Goal: Information Seeking & Learning: Get advice/opinions

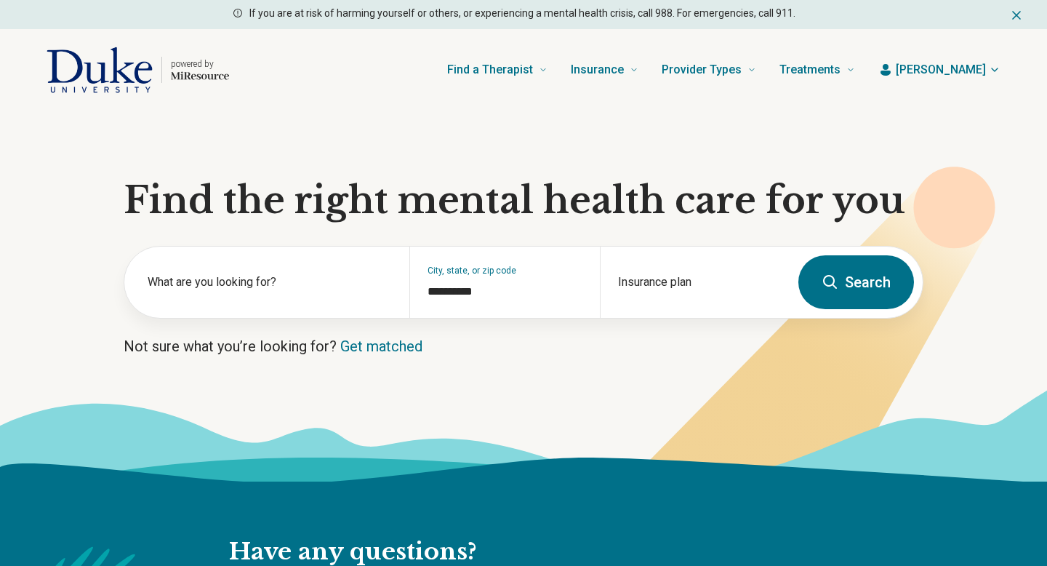
click at [797, 292] on form "**********" at bounding box center [524, 282] width 800 height 73
click at [853, 286] on button "Search" at bounding box center [856, 282] width 116 height 54
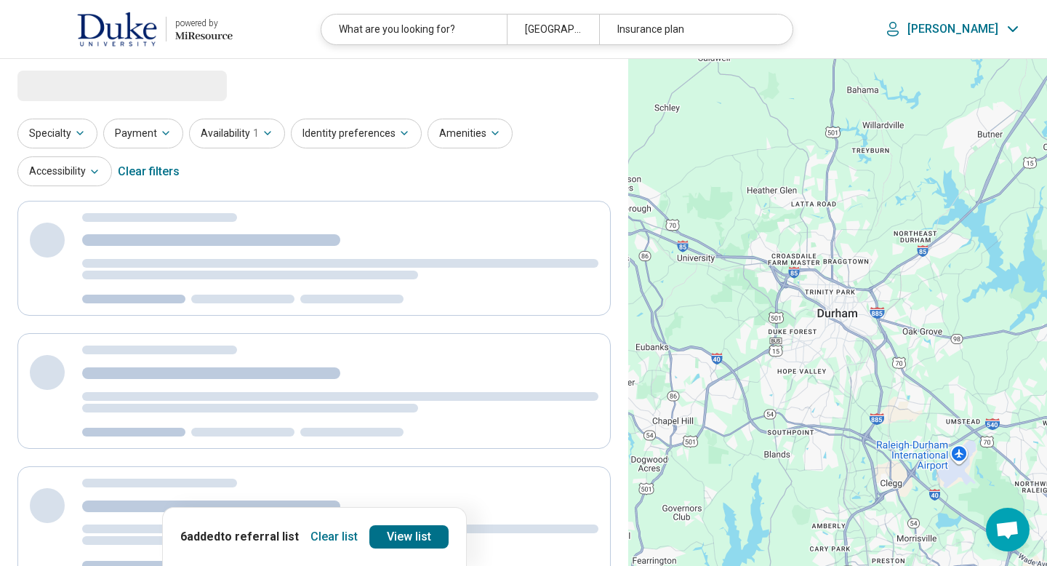
select select "***"
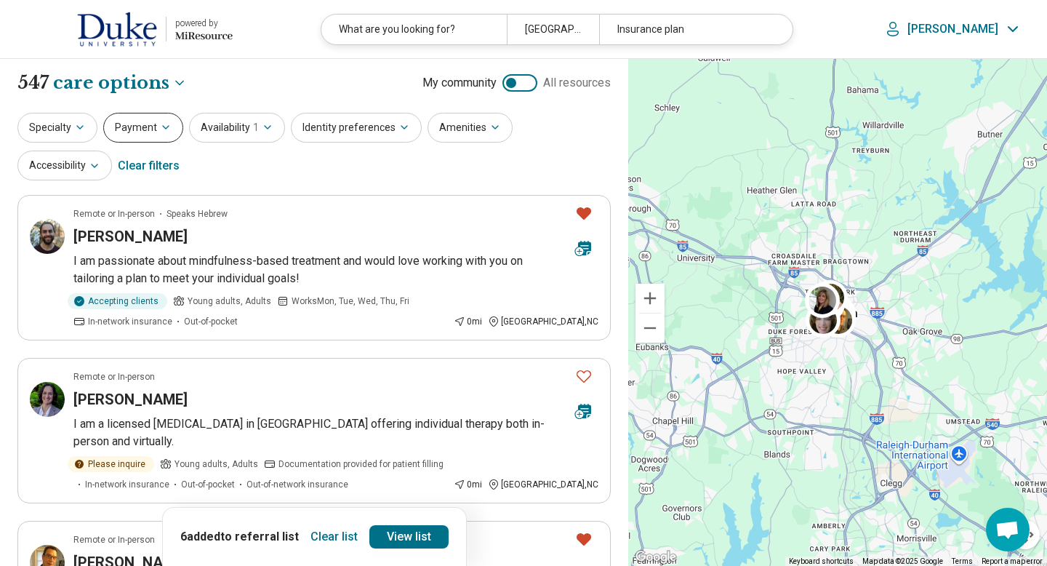
click at [122, 134] on button "Payment" at bounding box center [143, 128] width 80 height 30
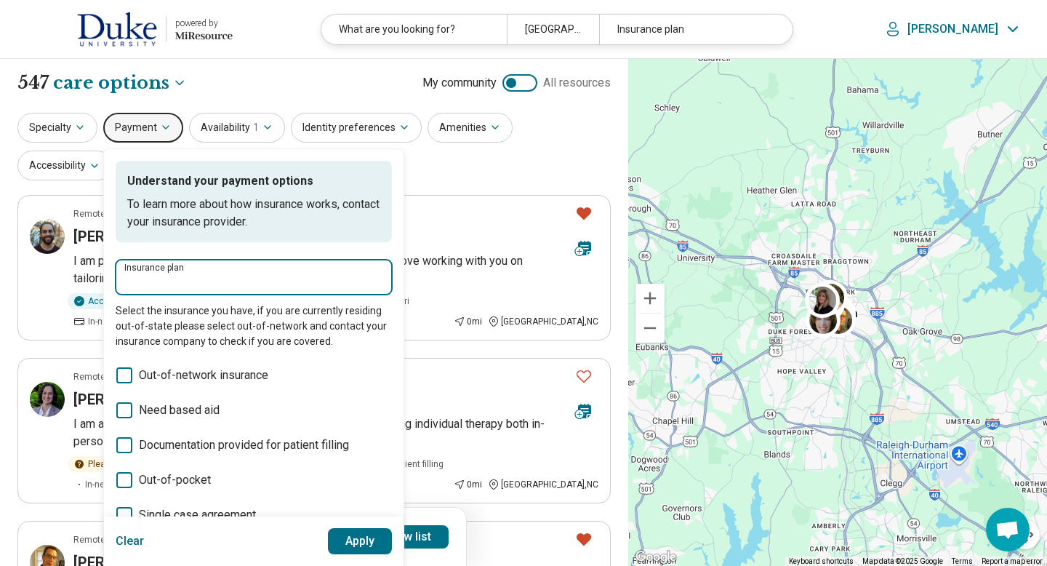
click at [150, 281] on input "Insurance plan" at bounding box center [253, 281] width 259 height 17
type input "**"
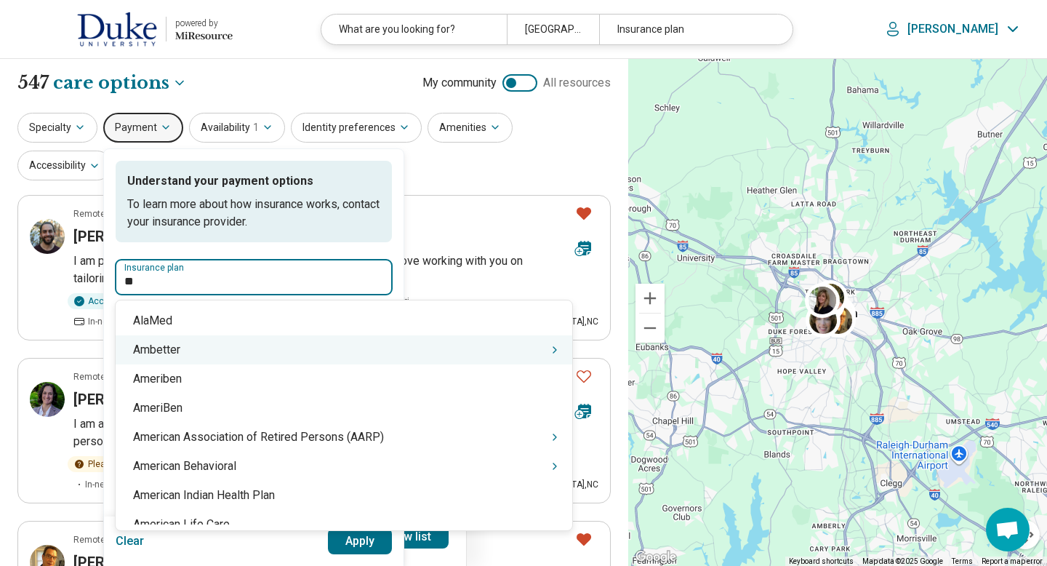
click at [201, 344] on div "Ambetter" at bounding box center [344, 349] width 457 height 29
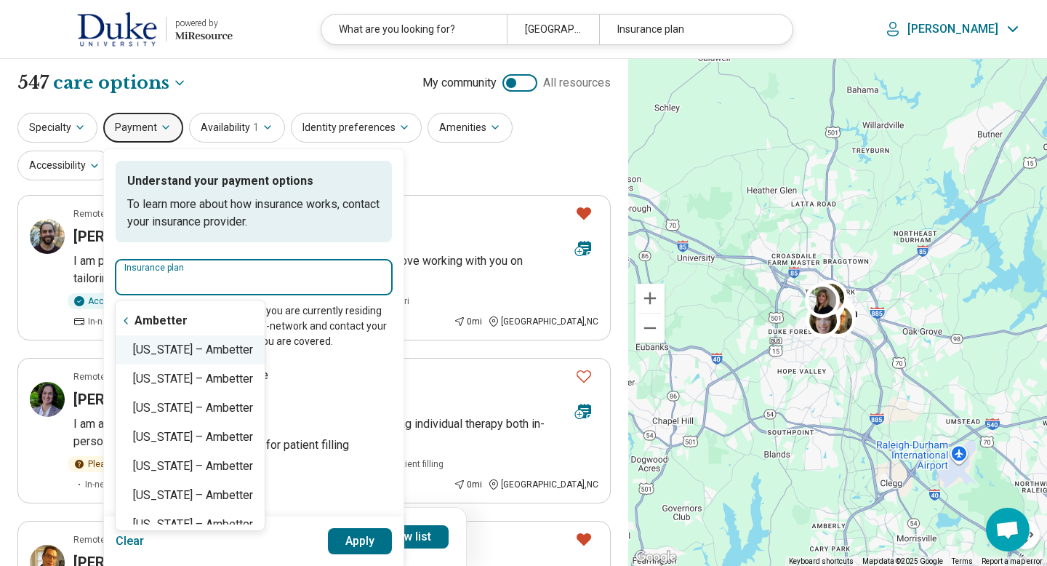
click at [200, 353] on div "North Carolina – Ambetter" at bounding box center [190, 349] width 149 height 29
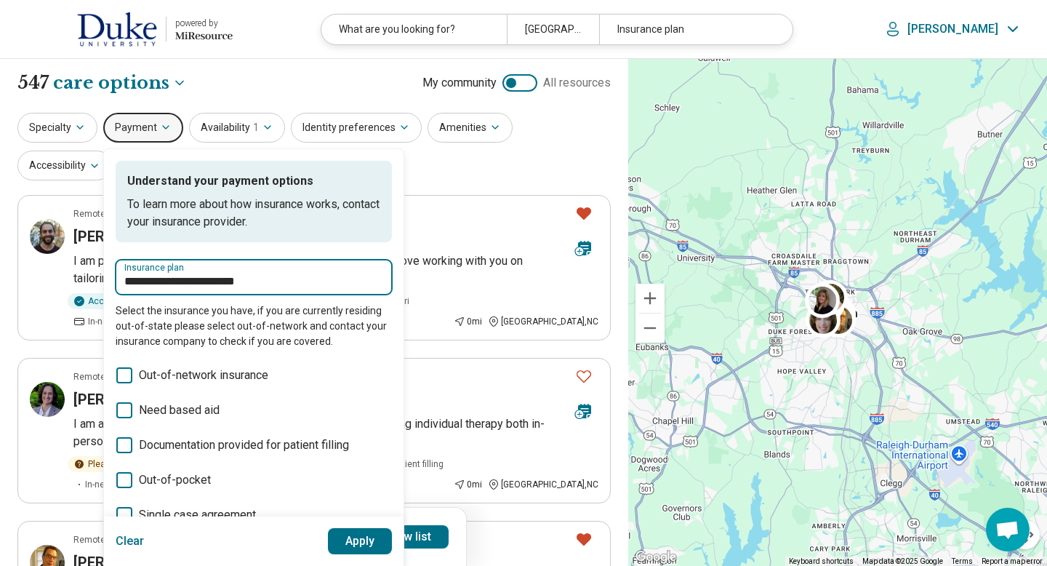
type input "**********"
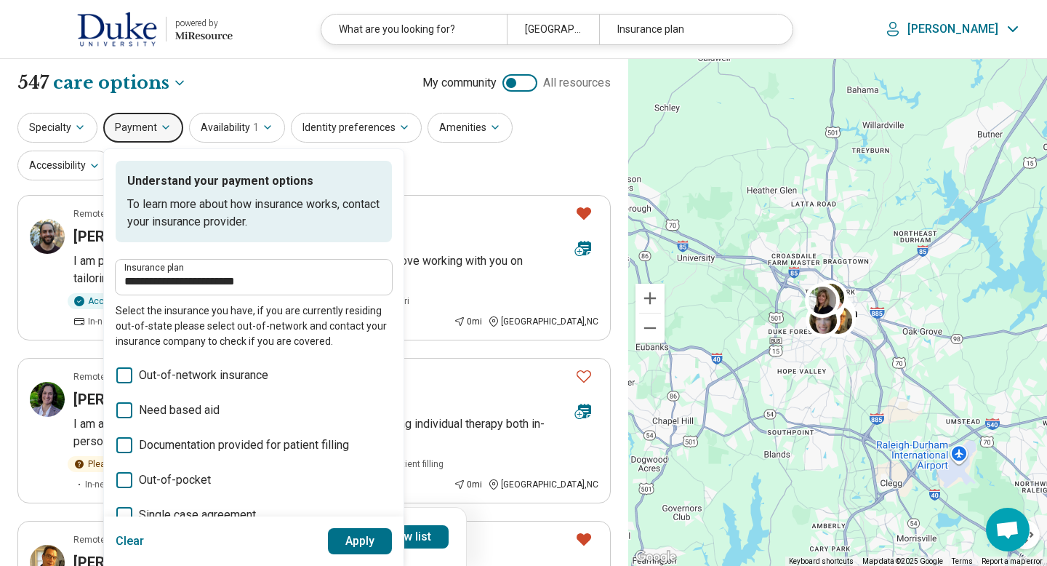
click at [341, 535] on button "Apply" at bounding box center [360, 541] width 65 height 26
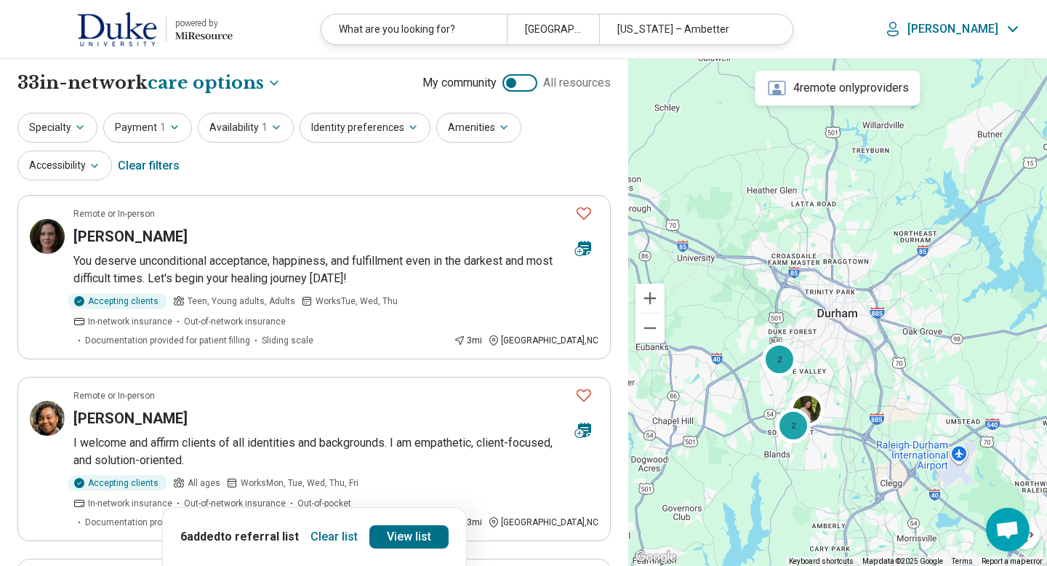
click at [339, 536] on button "Clear list" at bounding box center [334, 536] width 59 height 23
click at [61, 126] on button "Specialty" at bounding box center [57, 128] width 80 height 30
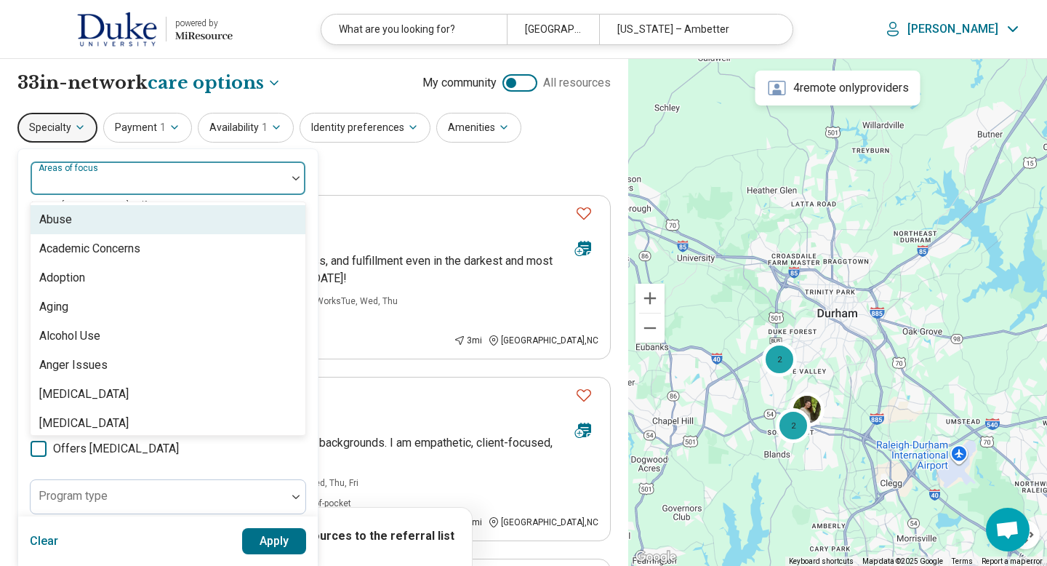
click at [92, 185] on div at bounding box center [158, 184] width 244 height 20
type input "**"
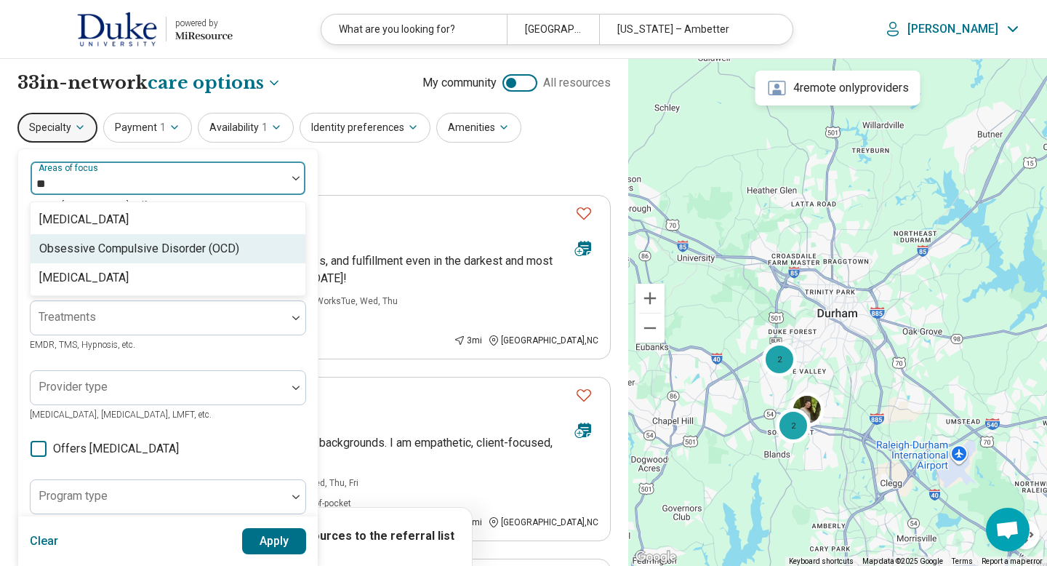
click at [93, 246] on div "Obsessive Compulsive Disorder (OCD)" at bounding box center [139, 248] width 200 height 17
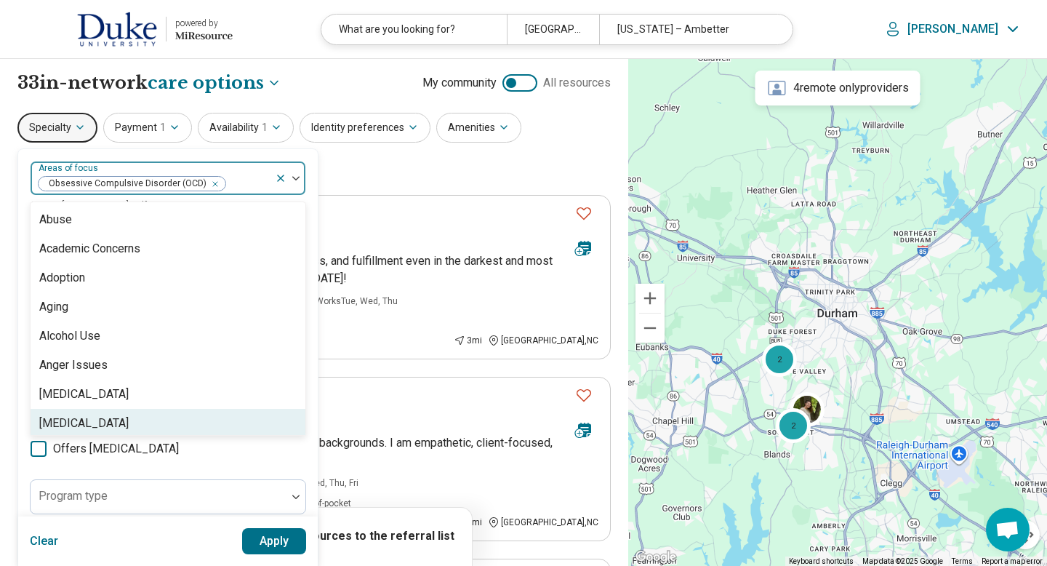
click at [287, 544] on button "Apply" at bounding box center [274, 541] width 65 height 26
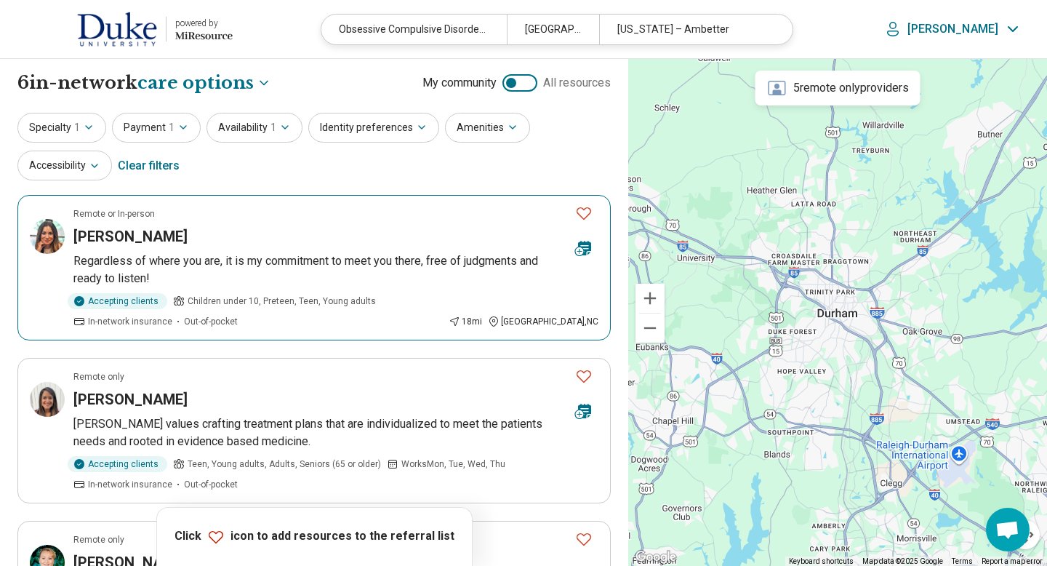
click at [126, 238] on h3 "[PERSON_NAME]" at bounding box center [130, 236] width 114 height 20
click at [89, 126] on icon "button" at bounding box center [89, 127] width 6 height 3
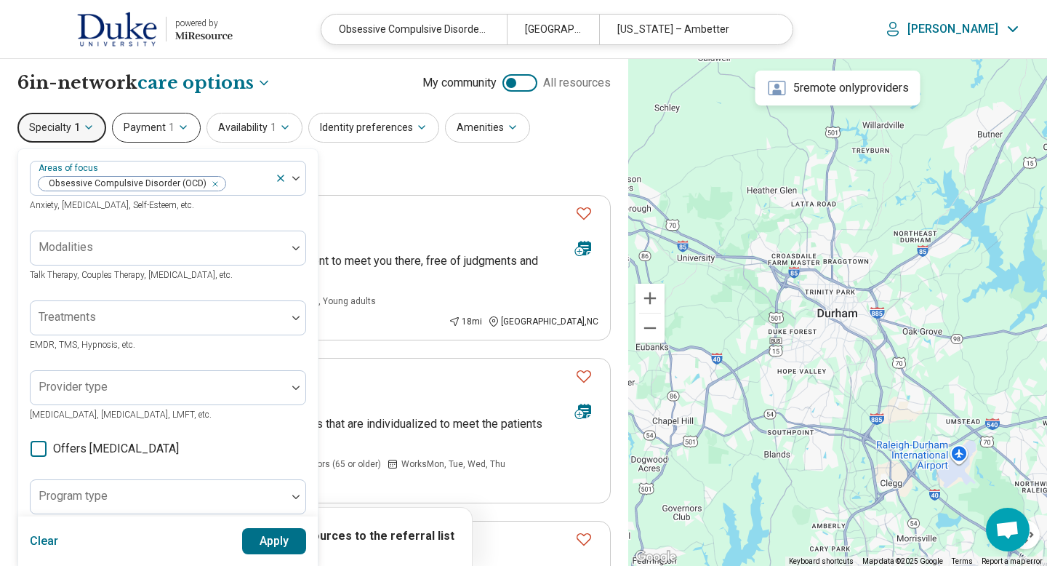
click at [169, 132] on span "1" at bounding box center [172, 127] width 6 height 15
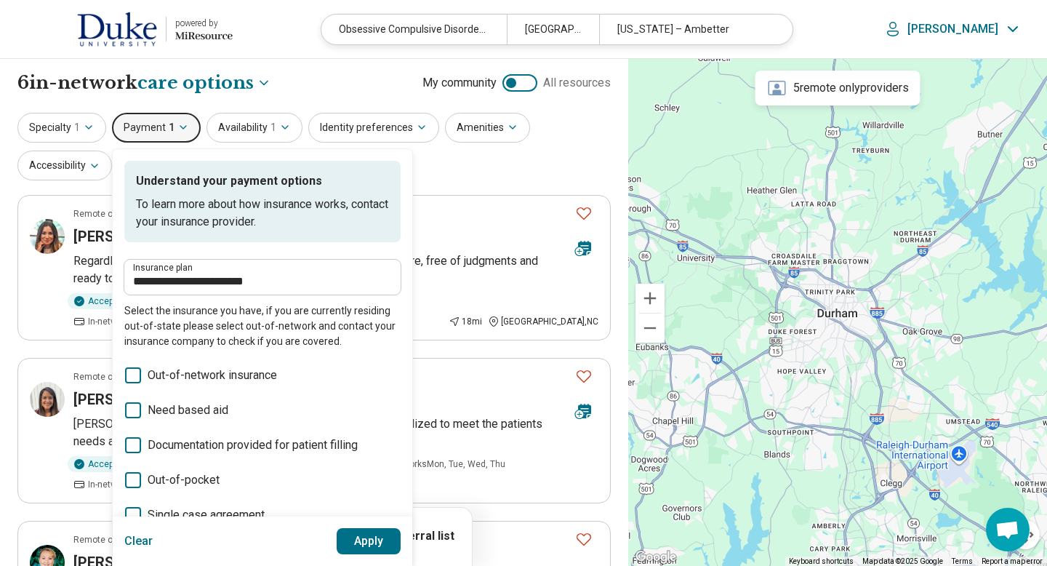
click at [293, 89] on div "**********" at bounding box center [313, 83] width 593 height 25
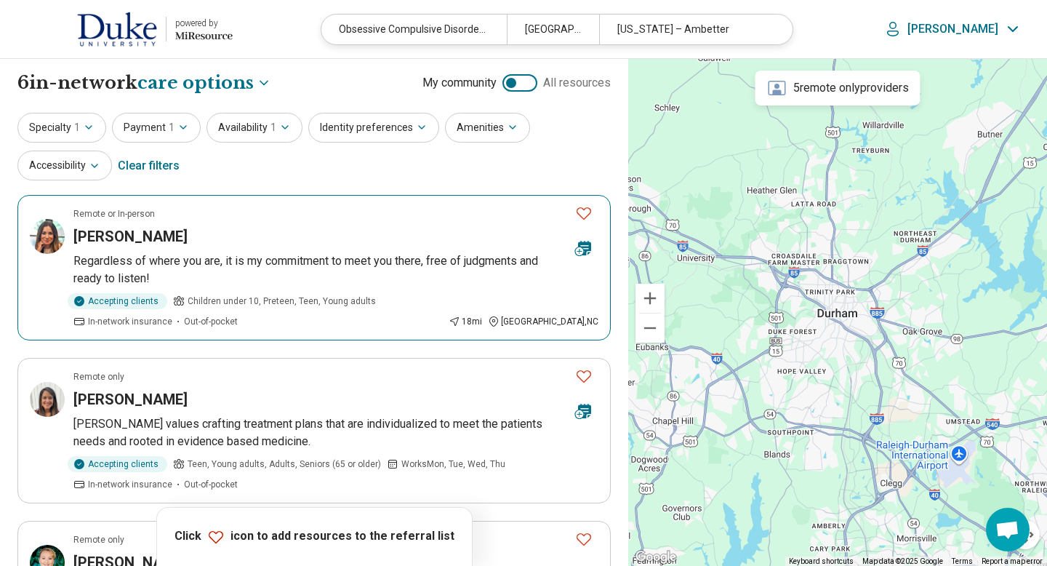
click at [584, 218] on icon "Favorite" at bounding box center [583, 213] width 15 height 12
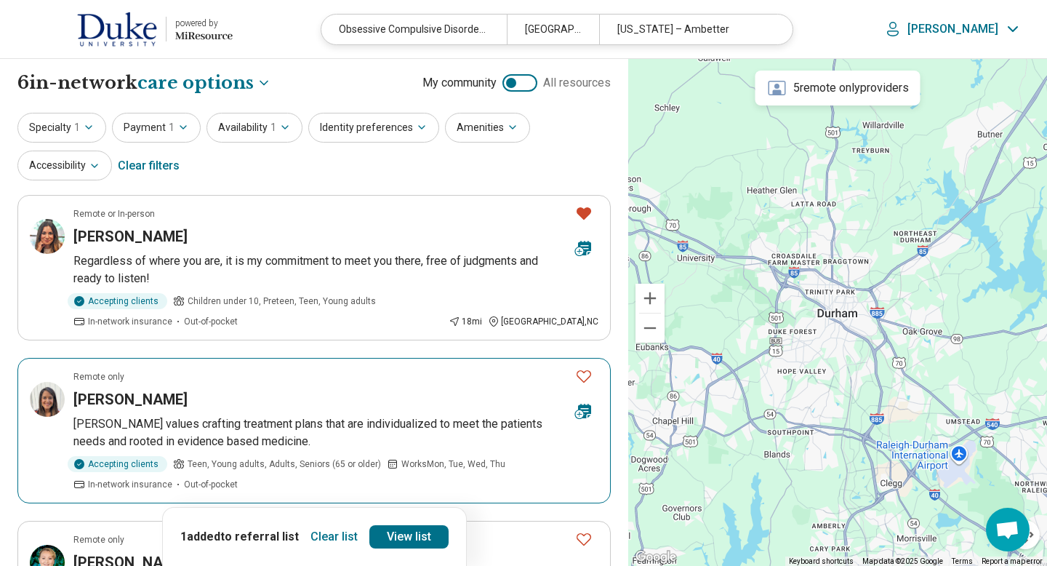
click at [582, 381] on icon "Favorite" at bounding box center [583, 376] width 15 height 12
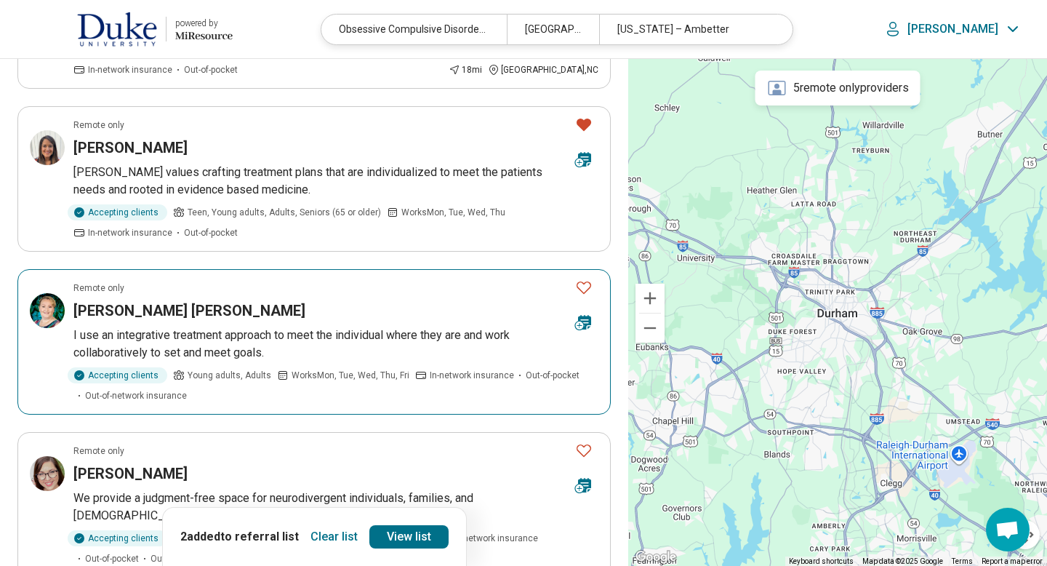
scroll to position [262, 0]
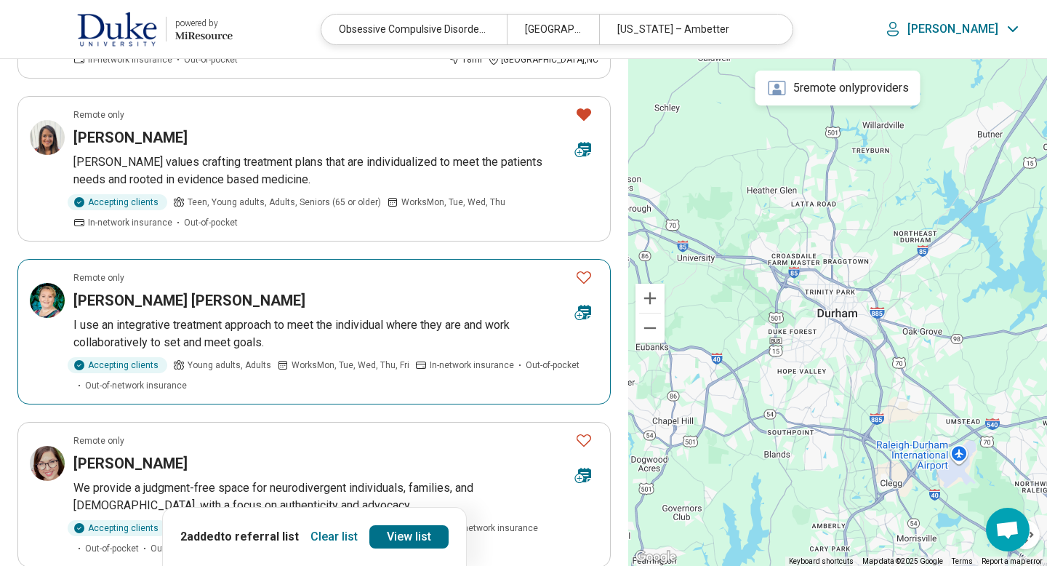
click at [584, 284] on icon "Favorite" at bounding box center [583, 277] width 15 height 12
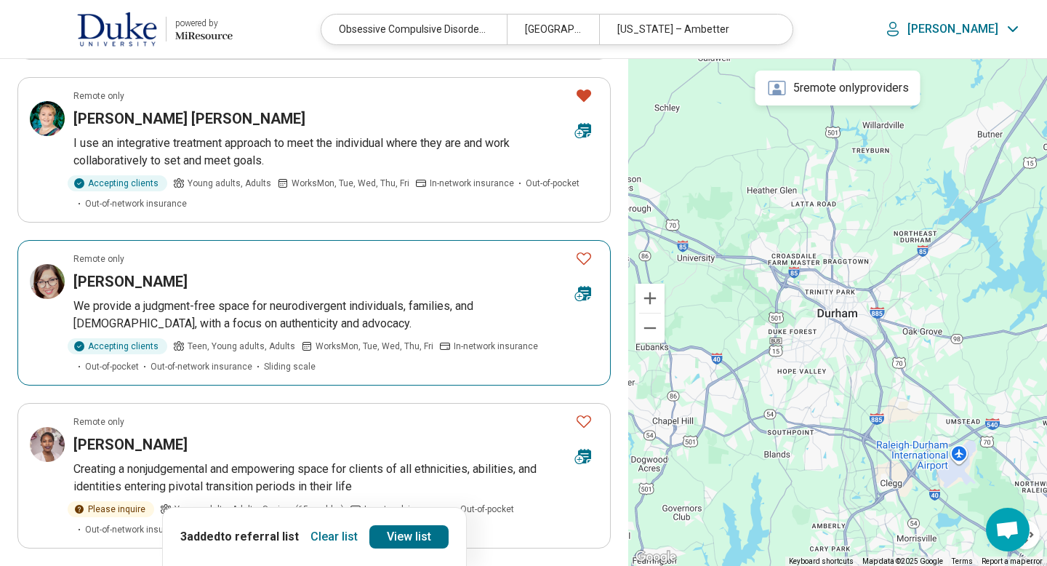
scroll to position [465, 0]
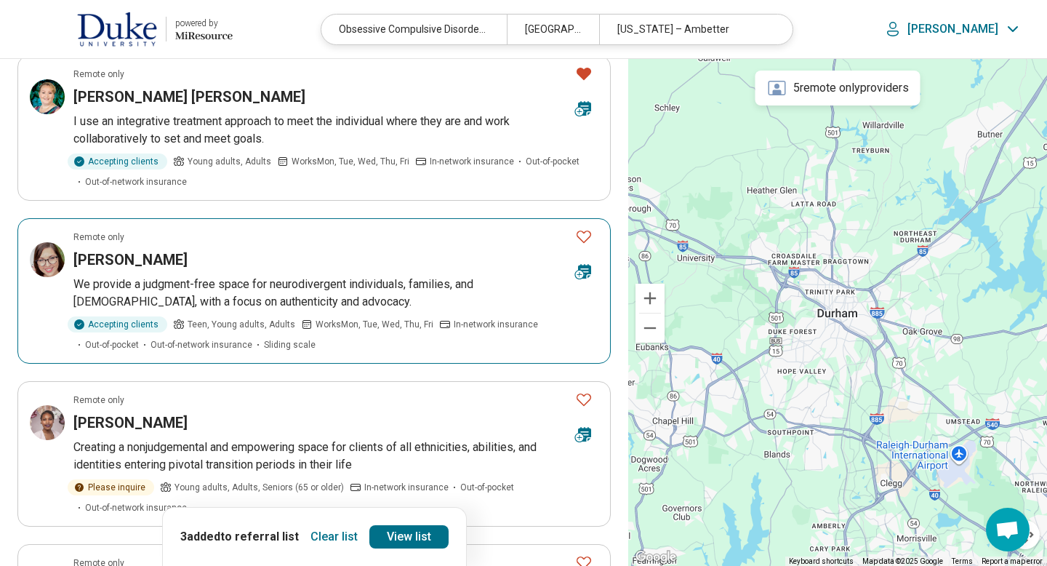
click at [584, 237] on icon "Favorite" at bounding box center [583, 236] width 17 height 17
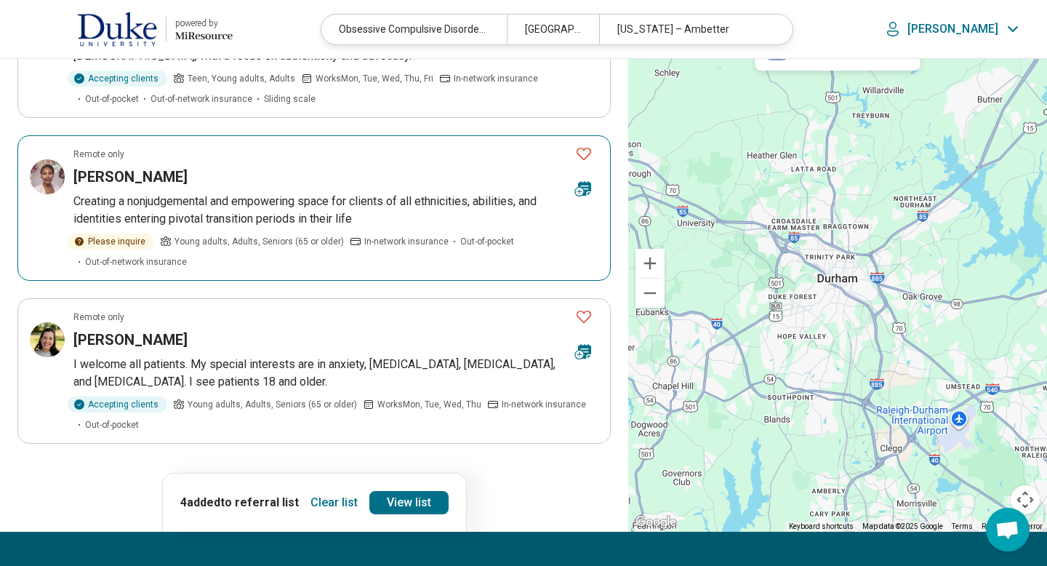
scroll to position [727, 0]
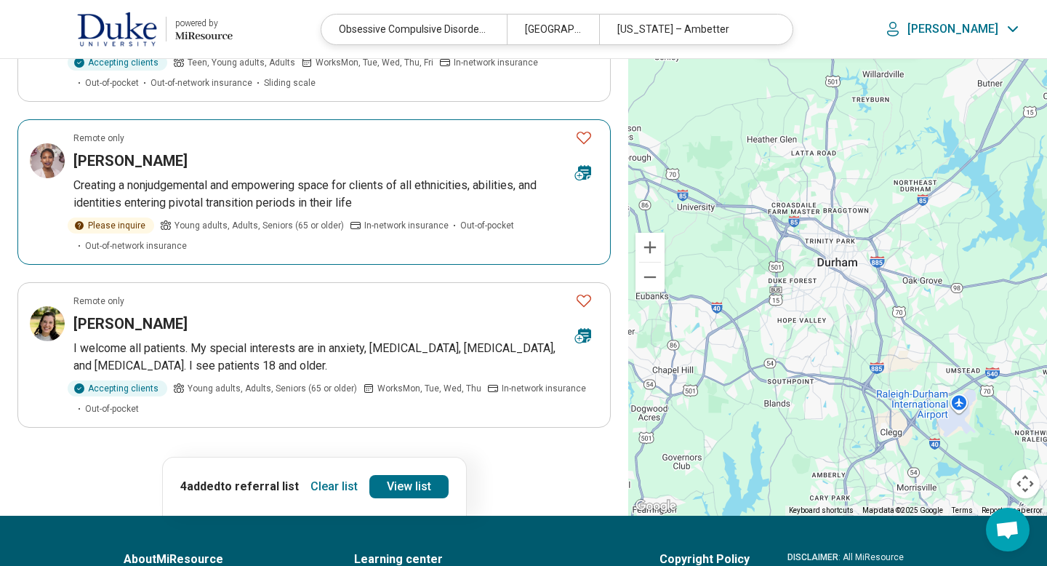
click at [585, 138] on icon "Favorite" at bounding box center [583, 137] width 17 height 17
click at [582, 300] on icon "Favorite" at bounding box center [583, 300] width 17 height 17
click at [398, 483] on link "View list" at bounding box center [408, 486] width 79 height 23
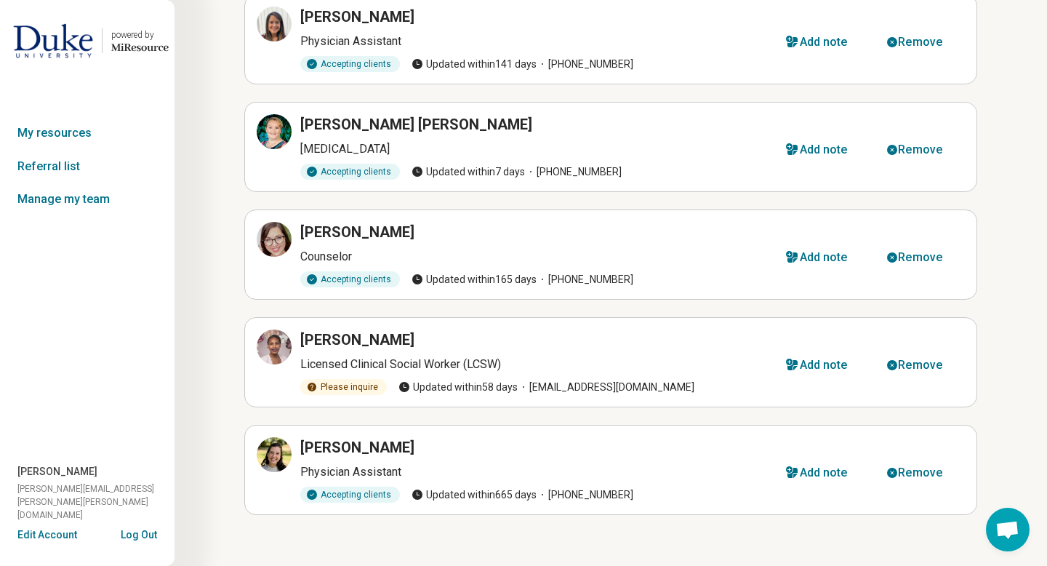
scroll to position [216, 0]
click at [912, 466] on div "Remove" at bounding box center [920, 472] width 44 height 12
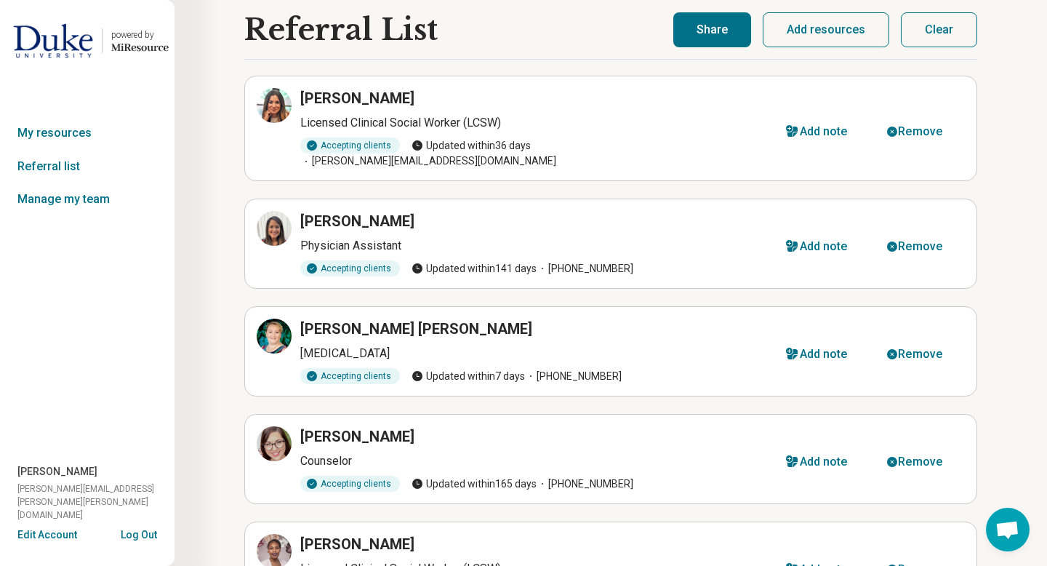
scroll to position [0, 0]
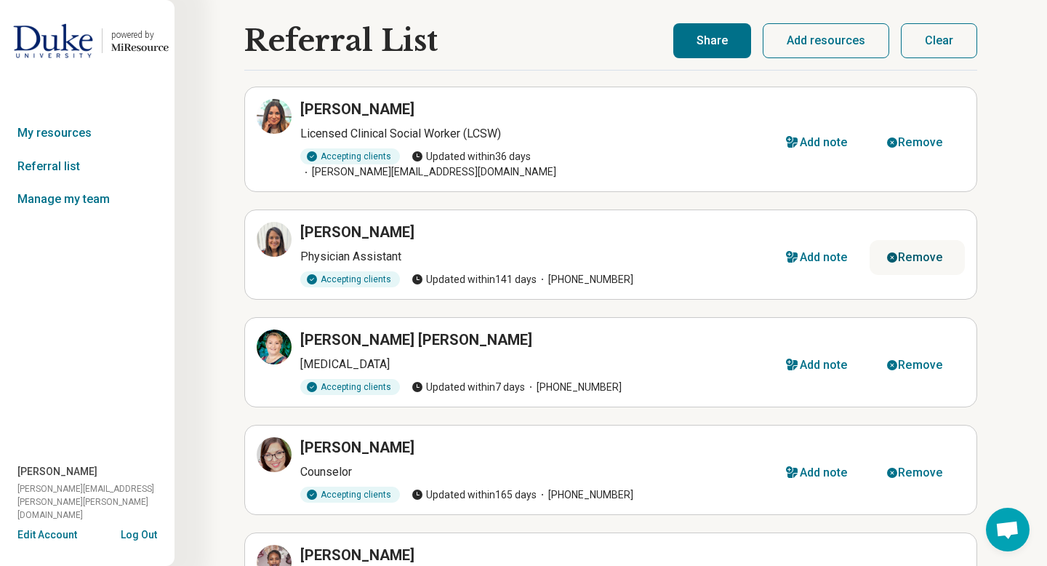
click at [925, 252] on div "Remove" at bounding box center [920, 258] width 44 height 12
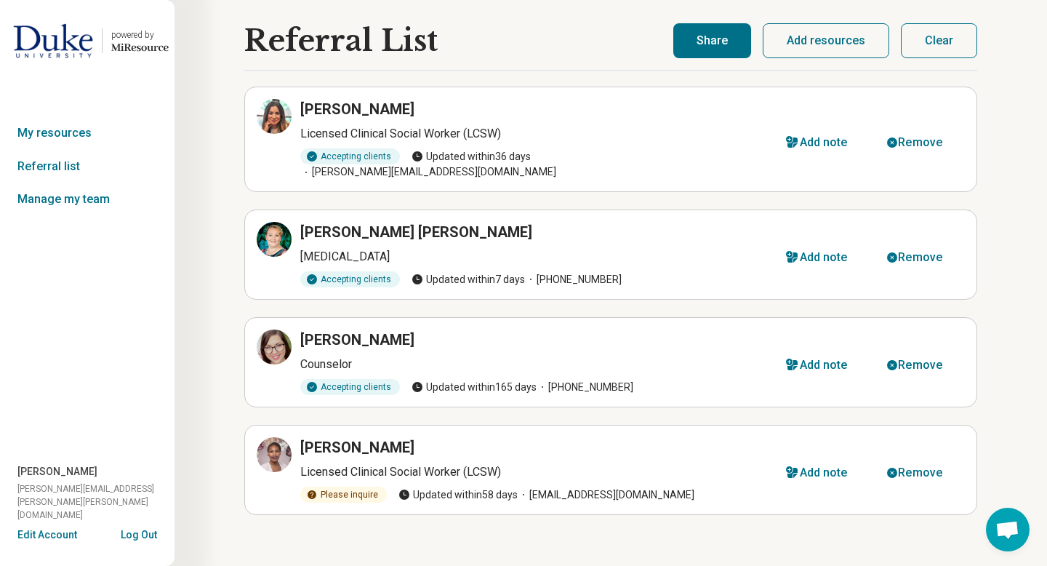
click at [715, 45] on button "Share" at bounding box center [712, 40] width 78 height 35
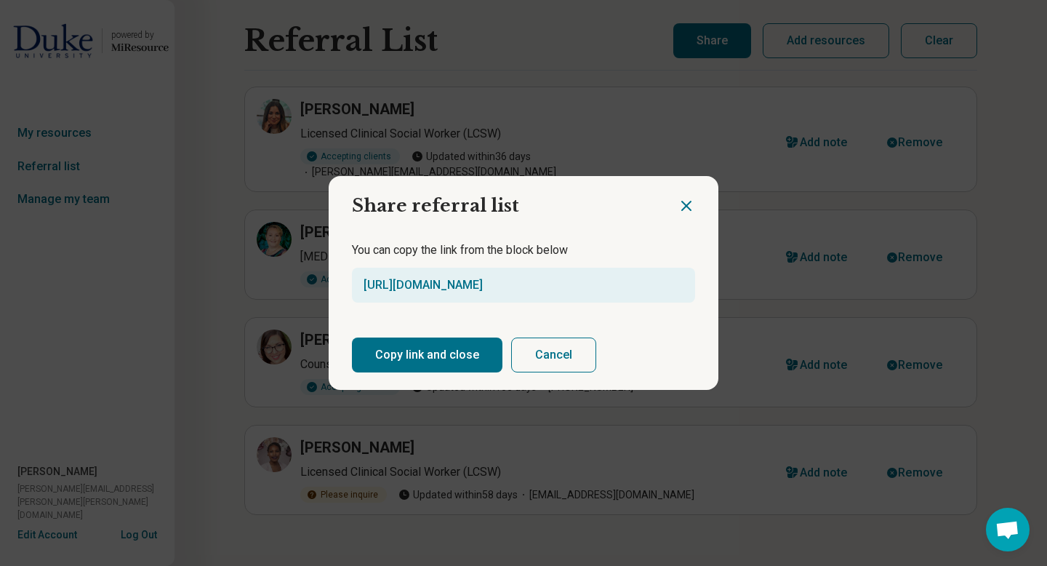
click at [422, 350] on button "Copy link and close" at bounding box center [427, 354] width 150 height 35
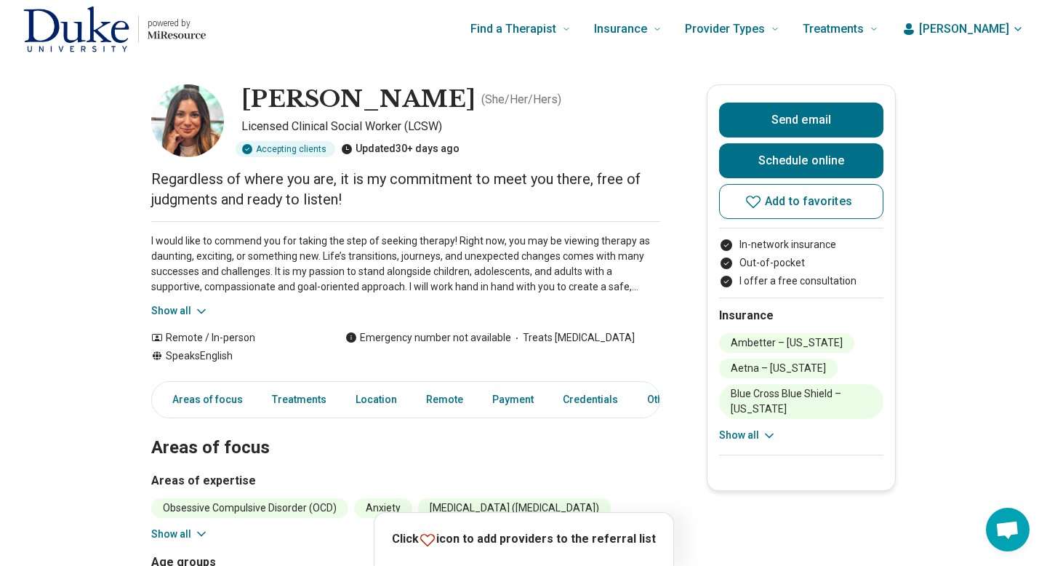
click at [595, 465] on section "Areas of focus Areas of expertise [MEDICAL_DATA] (OCD) Anxiety [MEDICAL_DATA] (…" at bounding box center [405, 534] width 509 height 266
